Goal: Obtain resource: Download file/media

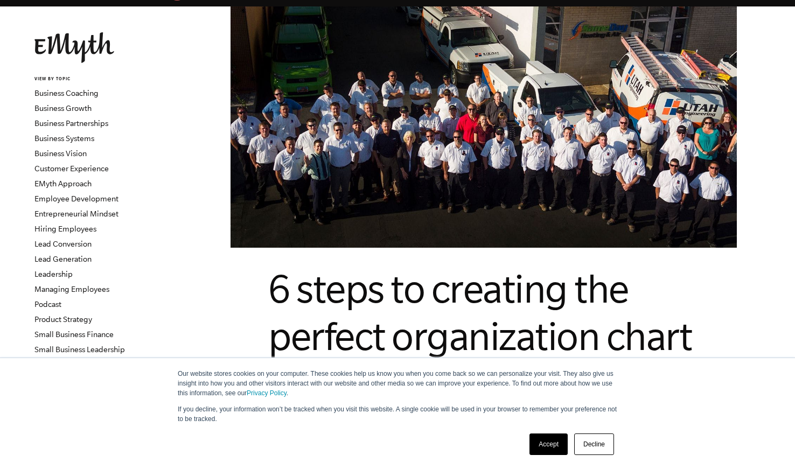
scroll to position [45, 0]
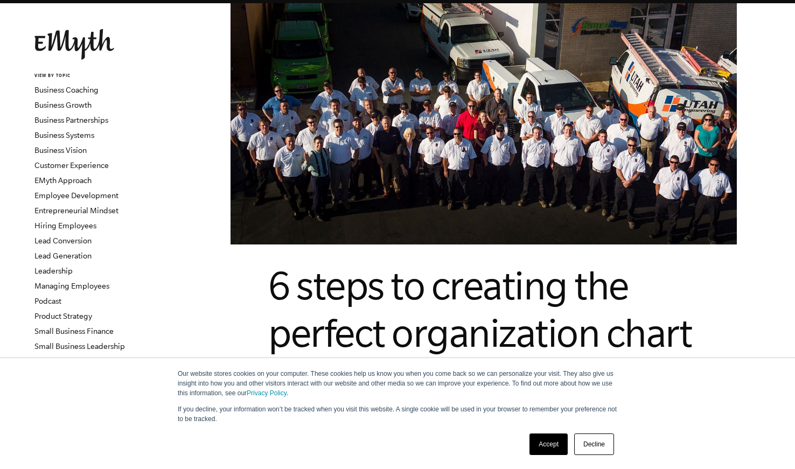
click at [542, 448] on link "Accept" at bounding box center [548, 444] width 38 height 22
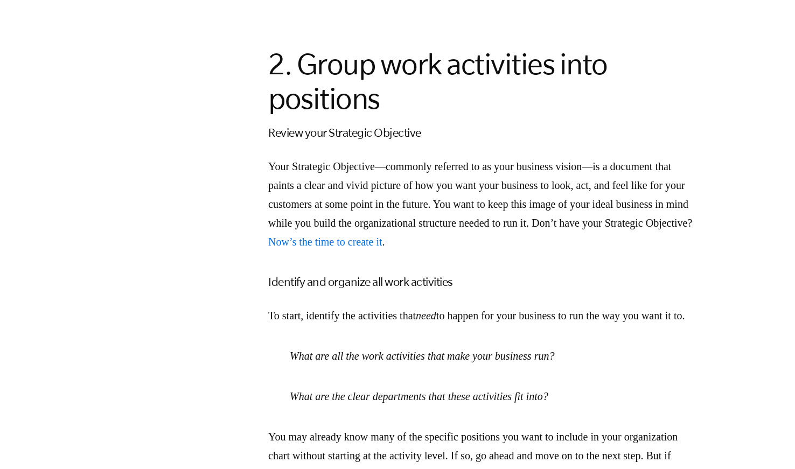
scroll to position [1624, 0]
click at [382, 236] on span "Now’s the time to create it" at bounding box center [325, 242] width 114 height 12
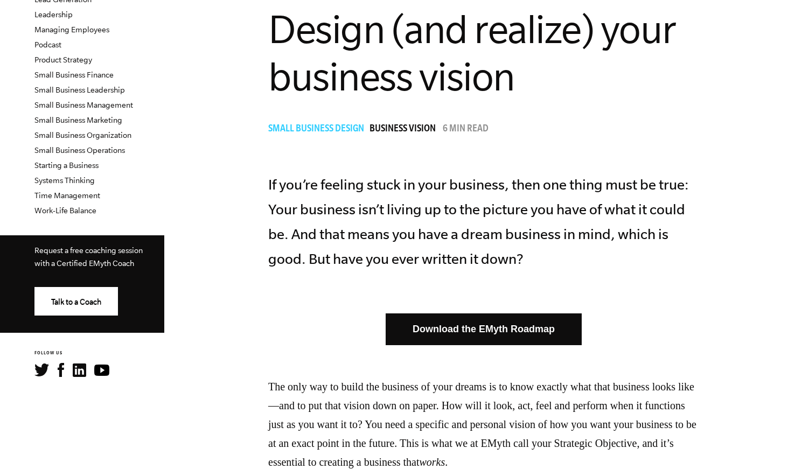
scroll to position [306, 0]
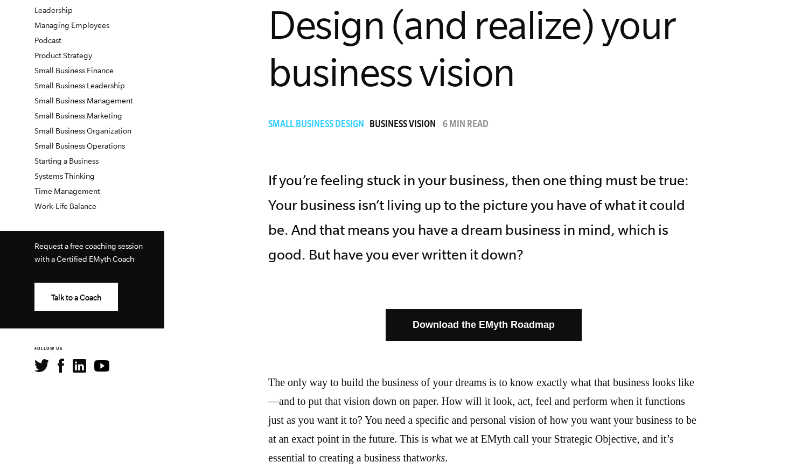
click at [467, 309] on link "Download the EMyth Roadmap" at bounding box center [484, 325] width 196 height 32
